Goal: Entertainment & Leisure: Consume media (video, audio)

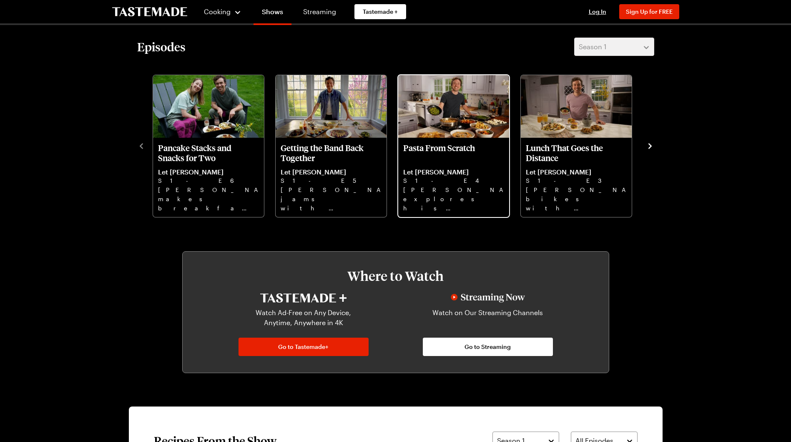
scroll to position [459, 0]
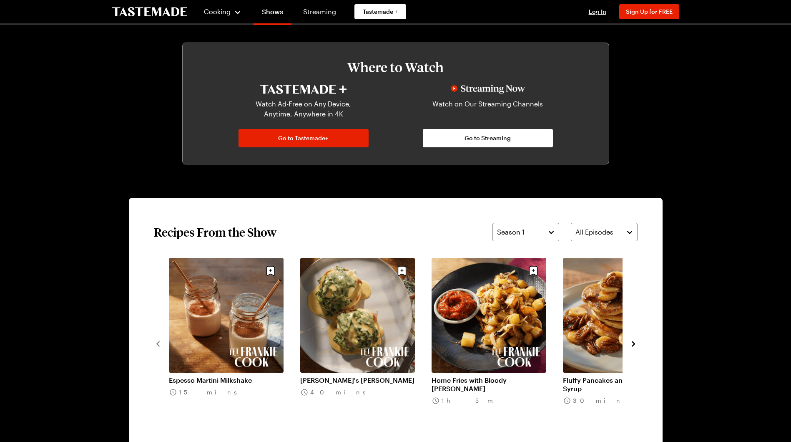
click at [634, 344] on icon "navigate to next item" at bounding box center [633, 343] width 3 height 5
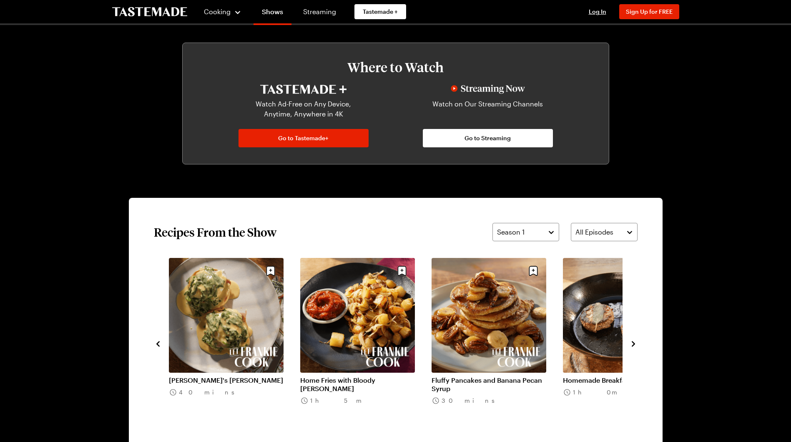
click at [634, 344] on icon "navigate to next item" at bounding box center [633, 343] width 3 height 5
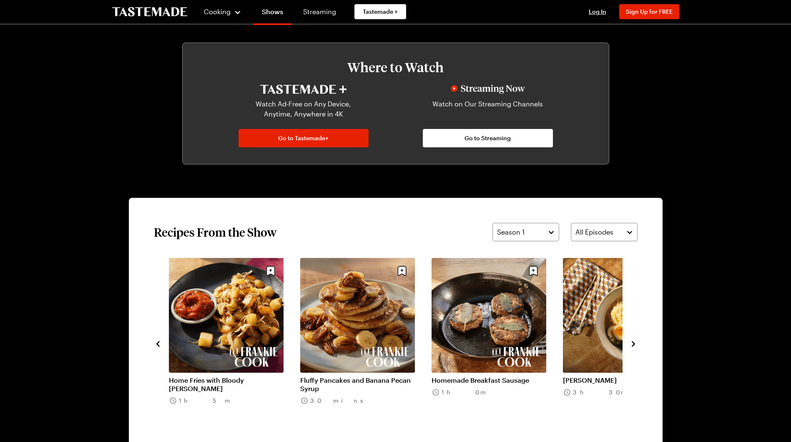
click at [634, 344] on icon "navigate to next item" at bounding box center [633, 343] width 3 height 5
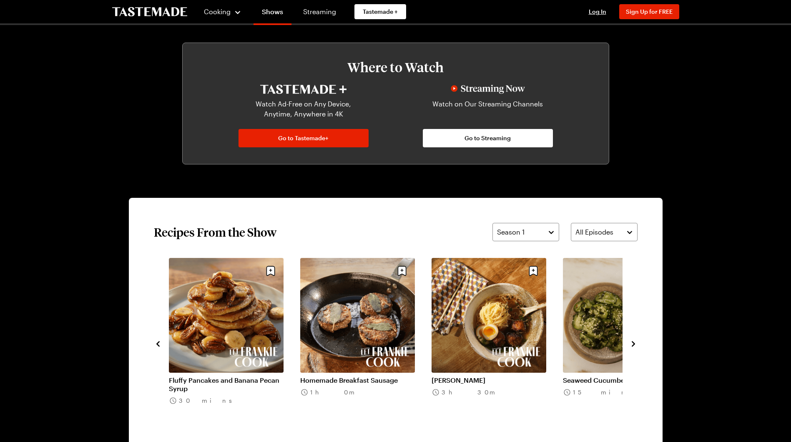
click at [634, 344] on icon "navigate to next item" at bounding box center [633, 343] width 3 height 5
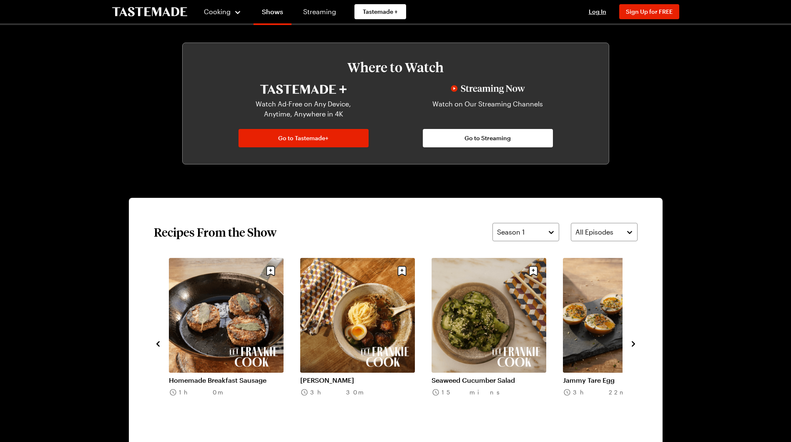
click at [634, 344] on icon "navigate to next item" at bounding box center [633, 343] width 3 height 5
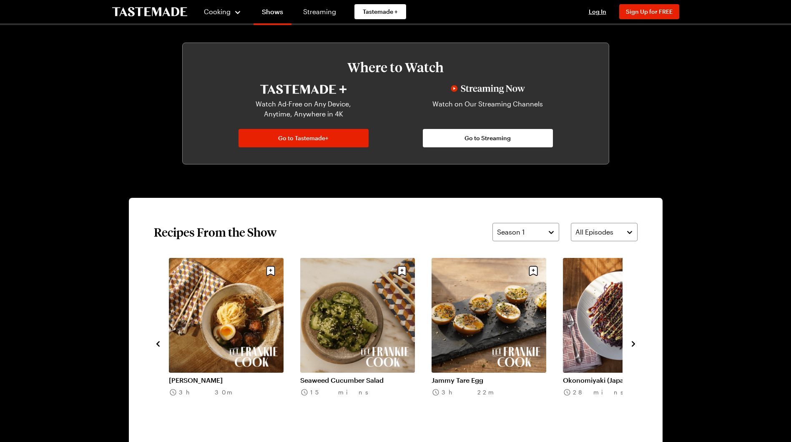
click at [634, 344] on icon "navigate to next item" at bounding box center [633, 343] width 3 height 5
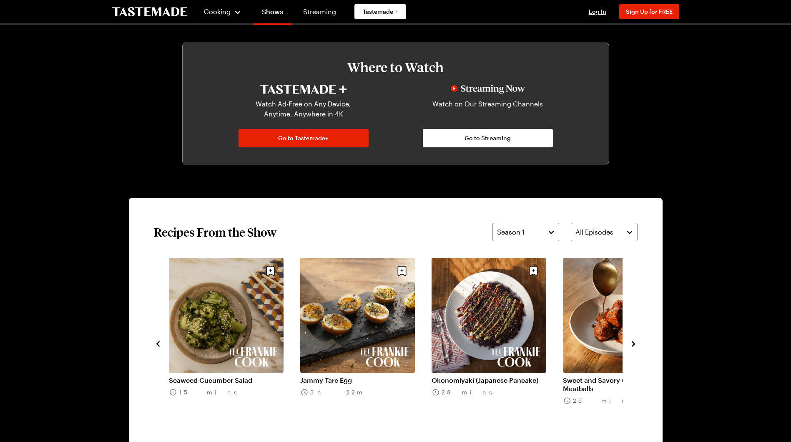
click at [634, 344] on icon "navigate to next item" at bounding box center [633, 343] width 3 height 5
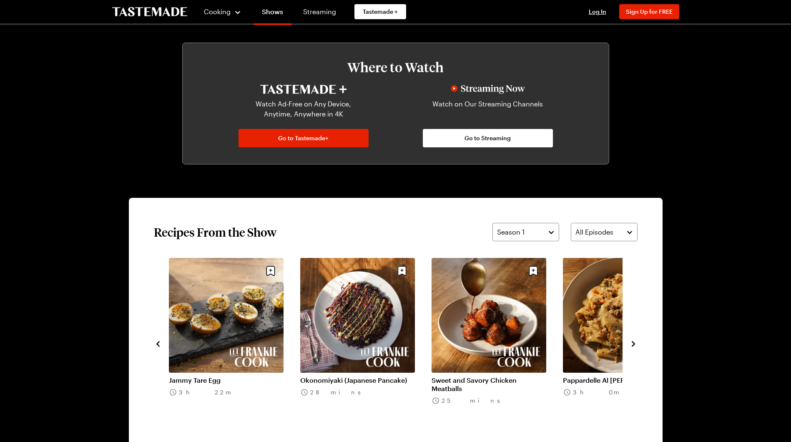
click at [634, 344] on icon "navigate to next item" at bounding box center [633, 343] width 3 height 5
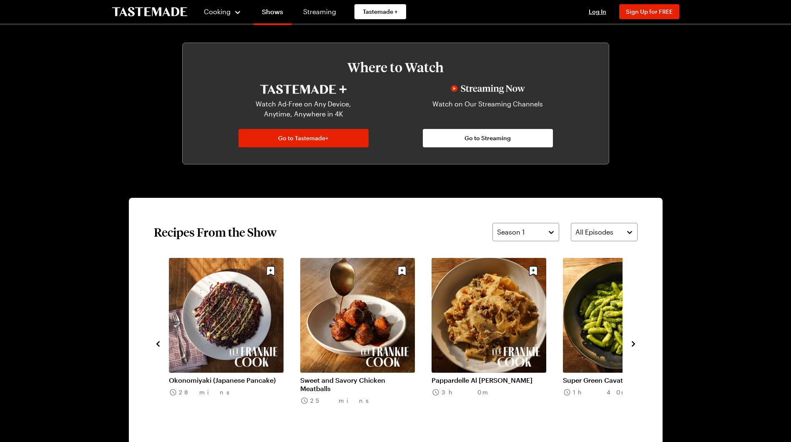
click at [634, 344] on icon "navigate to next item" at bounding box center [633, 343] width 3 height 5
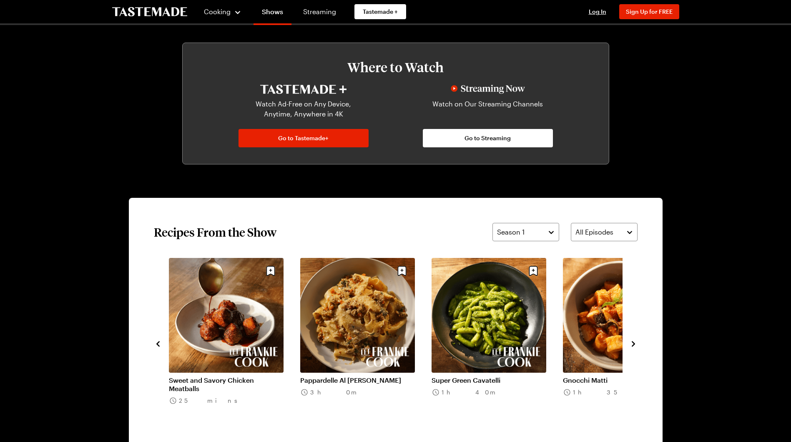
click at [634, 344] on icon "navigate to next item" at bounding box center [633, 343] width 3 height 5
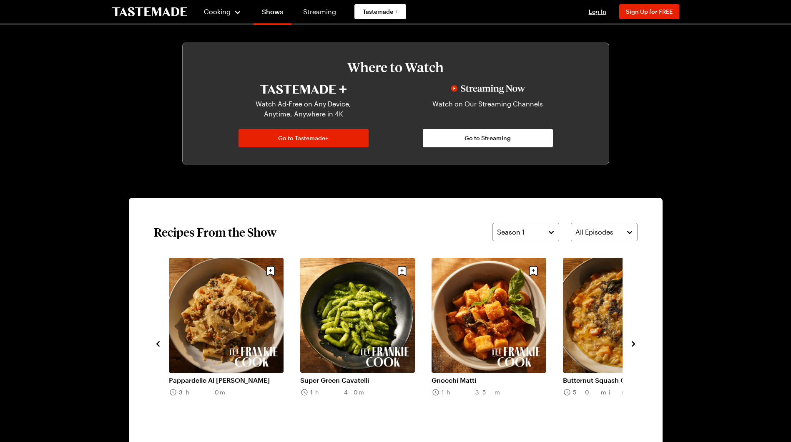
click at [634, 344] on icon "navigate to next item" at bounding box center [633, 343] width 3 height 5
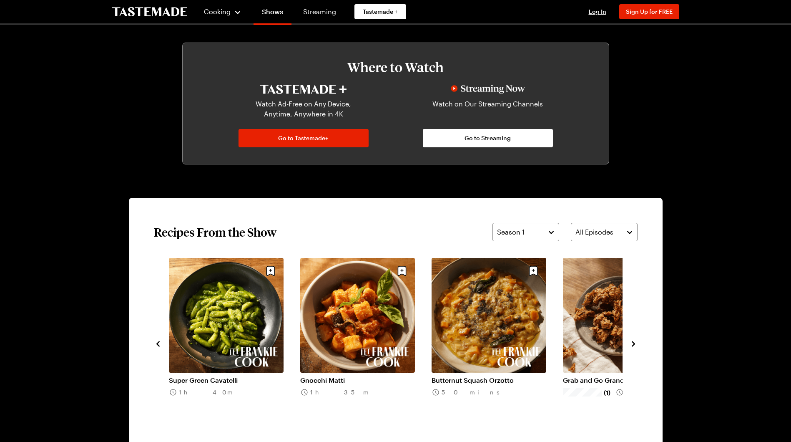
click at [489, 376] on link "Butternut Squash Orzotto" at bounding box center [489, 380] width 115 height 8
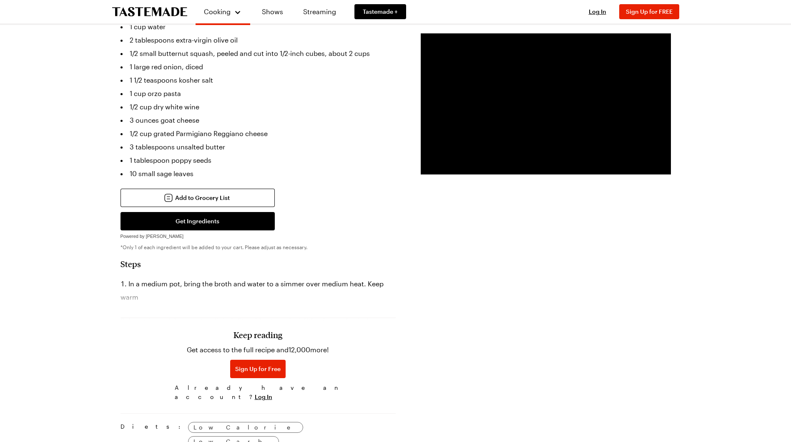
scroll to position [125, 0]
